Goal: Task Accomplishment & Management: Manage account settings

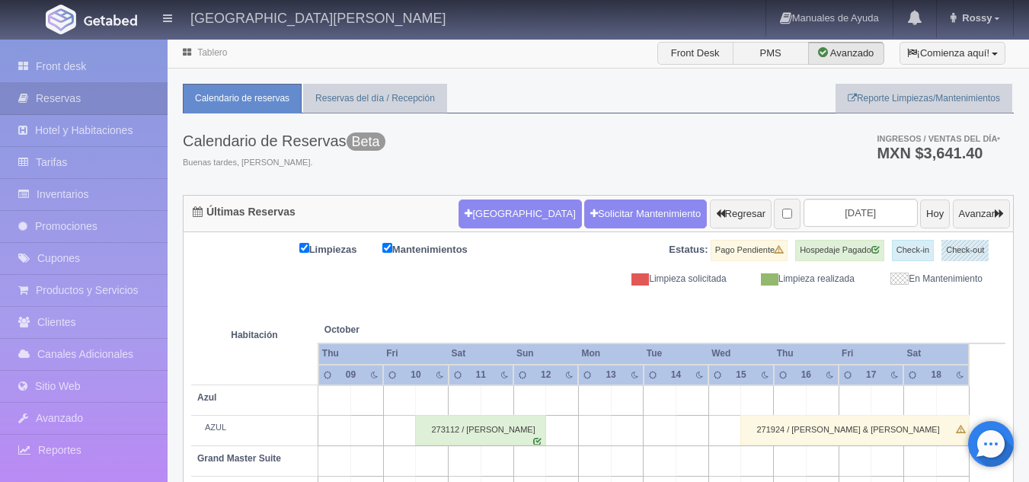
scroll to position [299, 0]
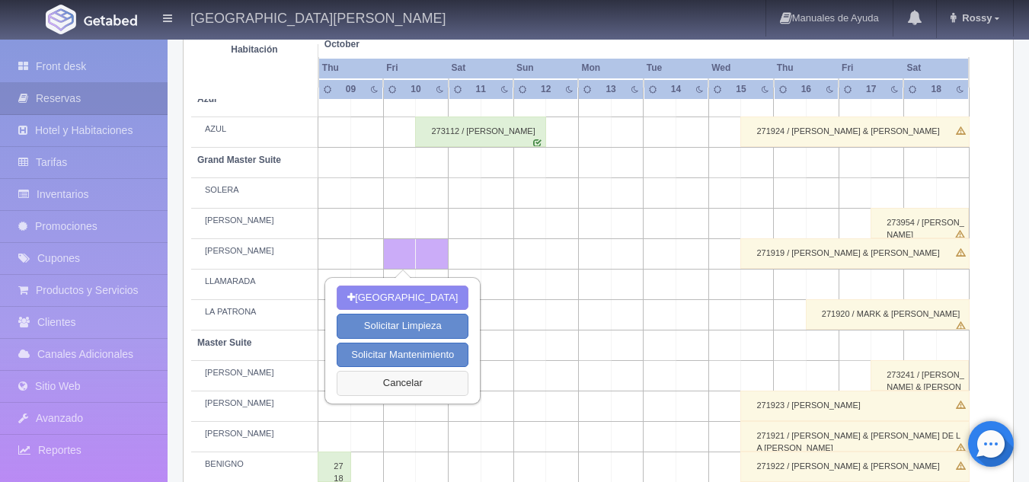
click at [393, 372] on button "Cancelar" at bounding box center [403, 383] width 132 height 25
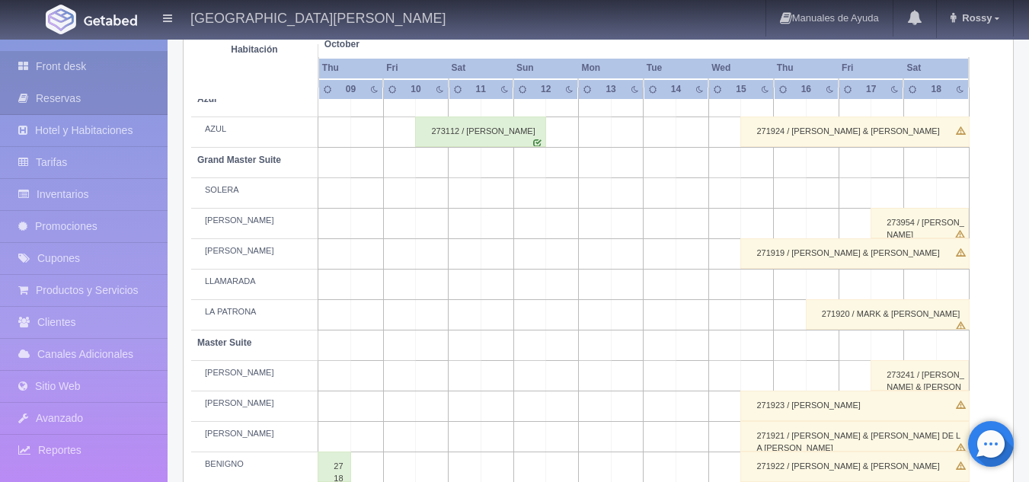
click at [94, 66] on link "Front desk" at bounding box center [84, 66] width 168 height 31
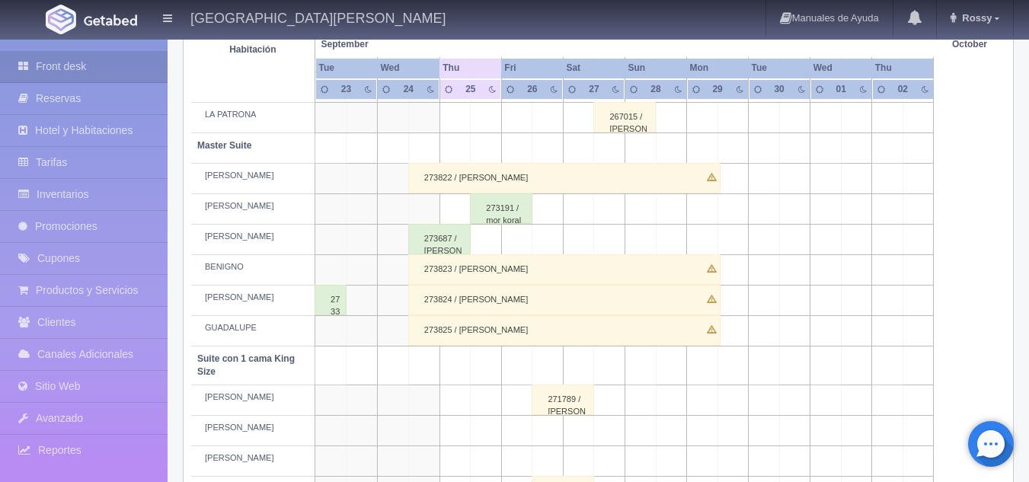
scroll to position [512, 0]
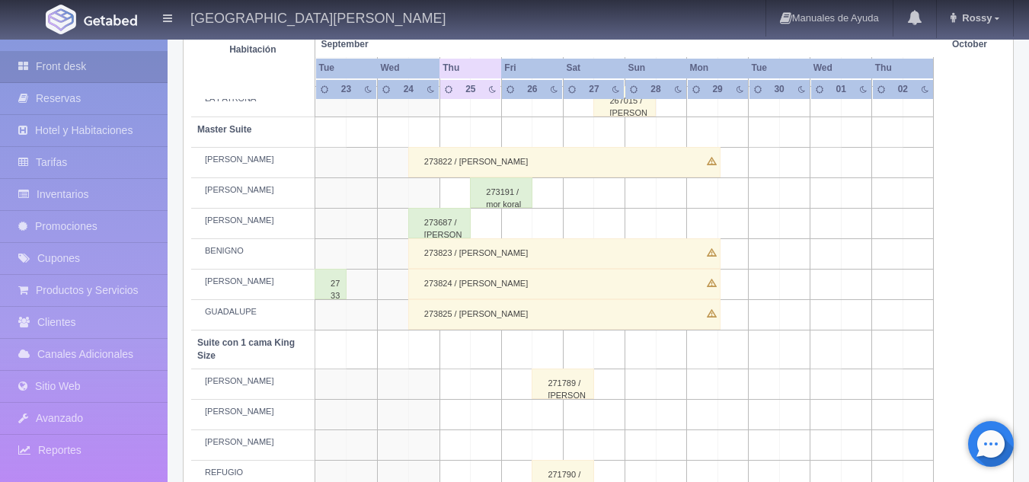
drag, startPoint x: 288, startPoint y: 335, endPoint x: 259, endPoint y: 329, distance: 29.6
click at [259, 329] on td "GUADALUPE" at bounding box center [253, 315] width 124 height 30
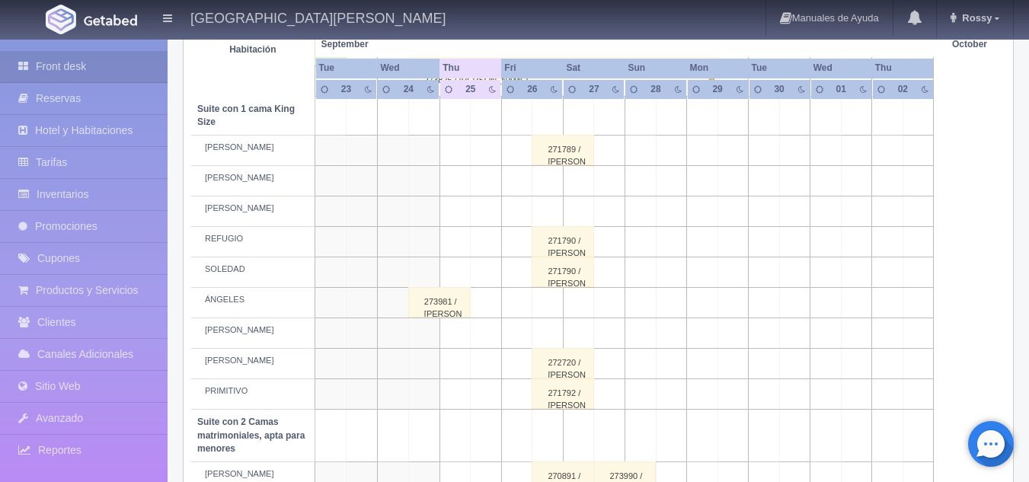
scroll to position [744, 0]
